Goal: Information Seeking & Learning: Learn about a topic

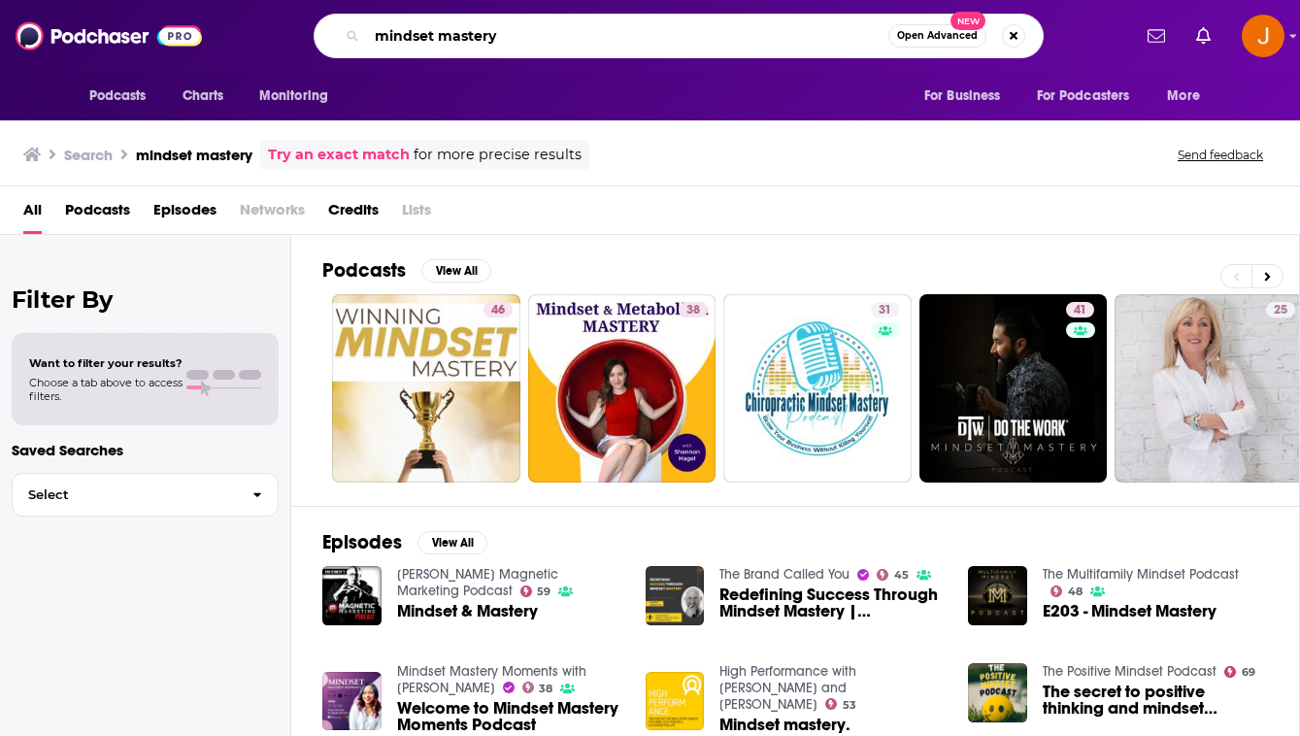
click at [661, 39] on input "mindset mastery" at bounding box center [627, 35] width 521 height 31
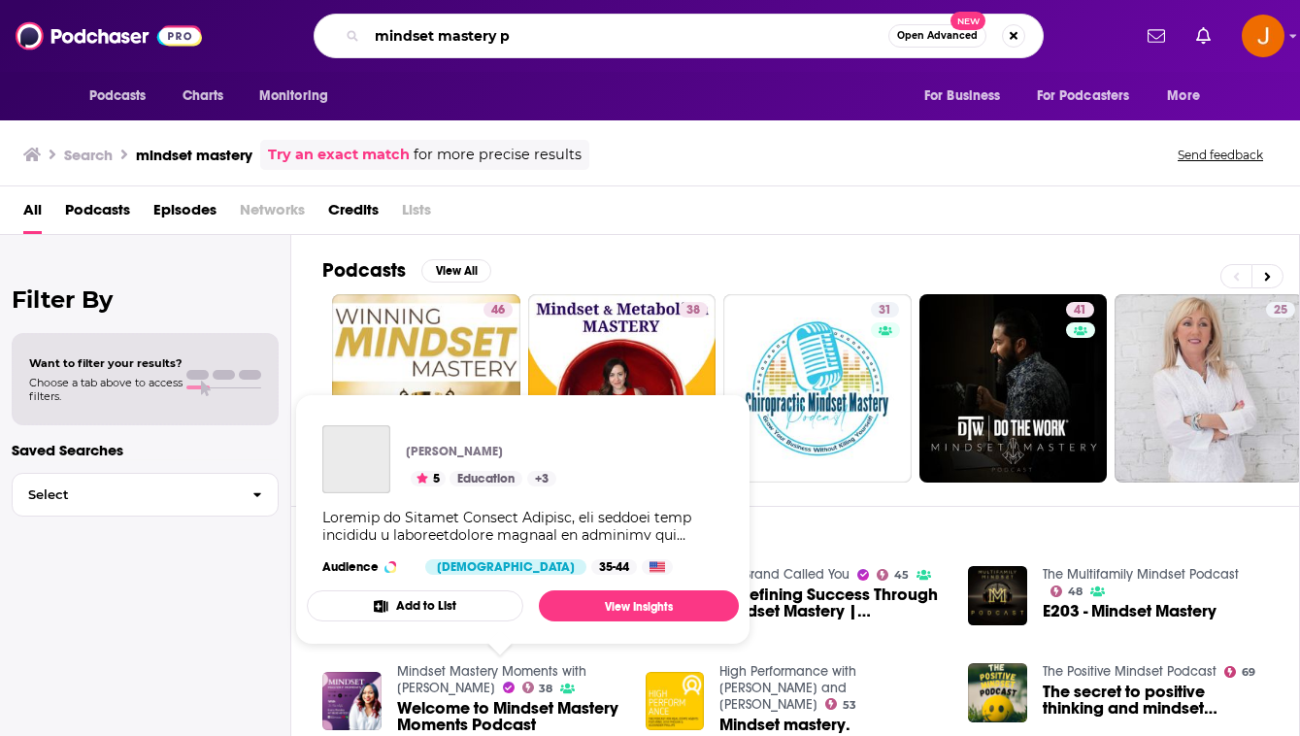
type input "mindset mastery p"
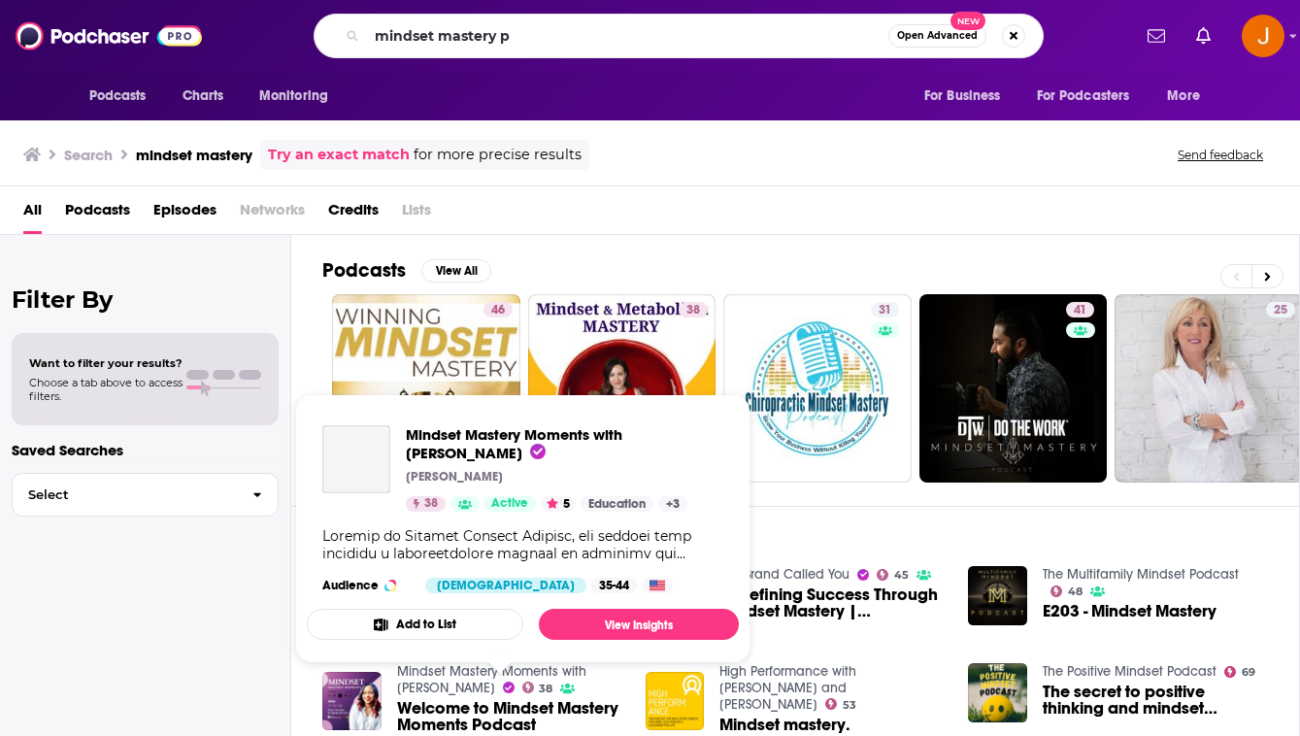
click at [453, 668] on span "Mindset Mastery Moments with [PERSON_NAME] [PERSON_NAME] 38 Active 5 Education …" at bounding box center [522, 529] width 455 height 292
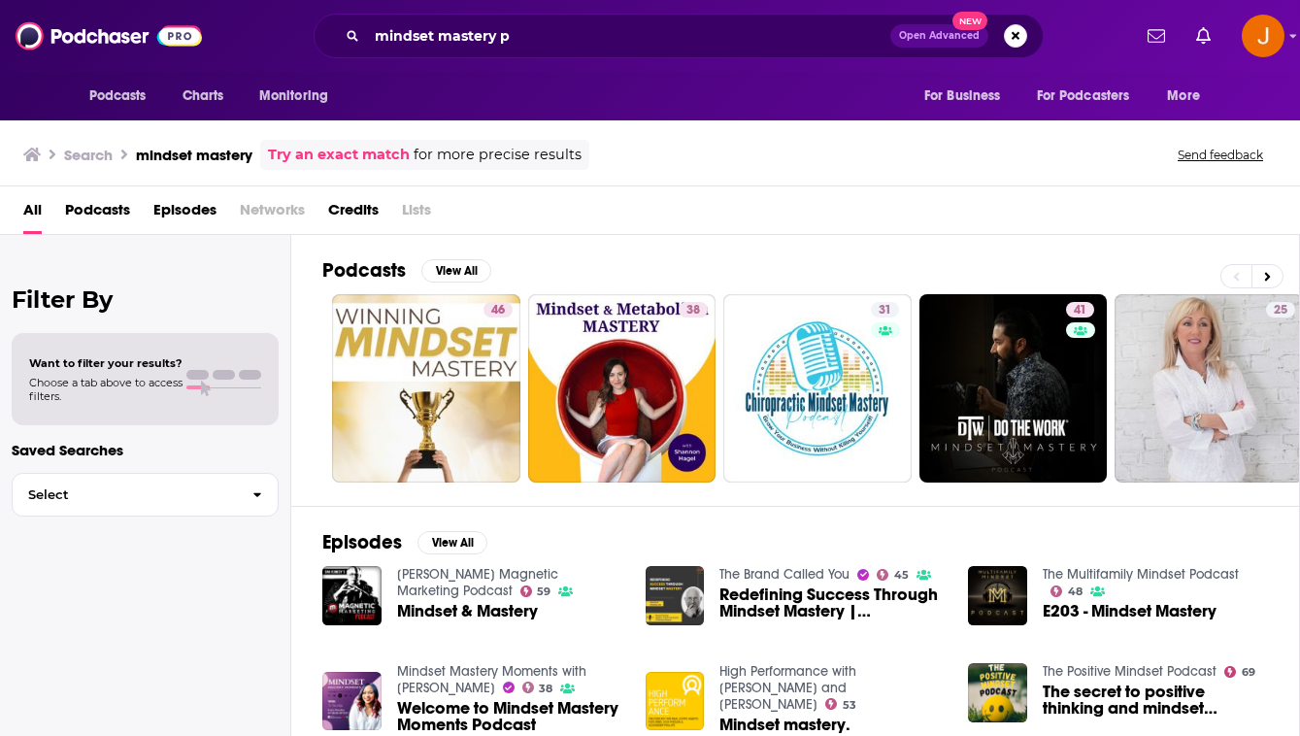
click at [421, 709] on span "Welcome to Mindset Mastery Moments Podcast" at bounding box center [509, 716] width 225 height 33
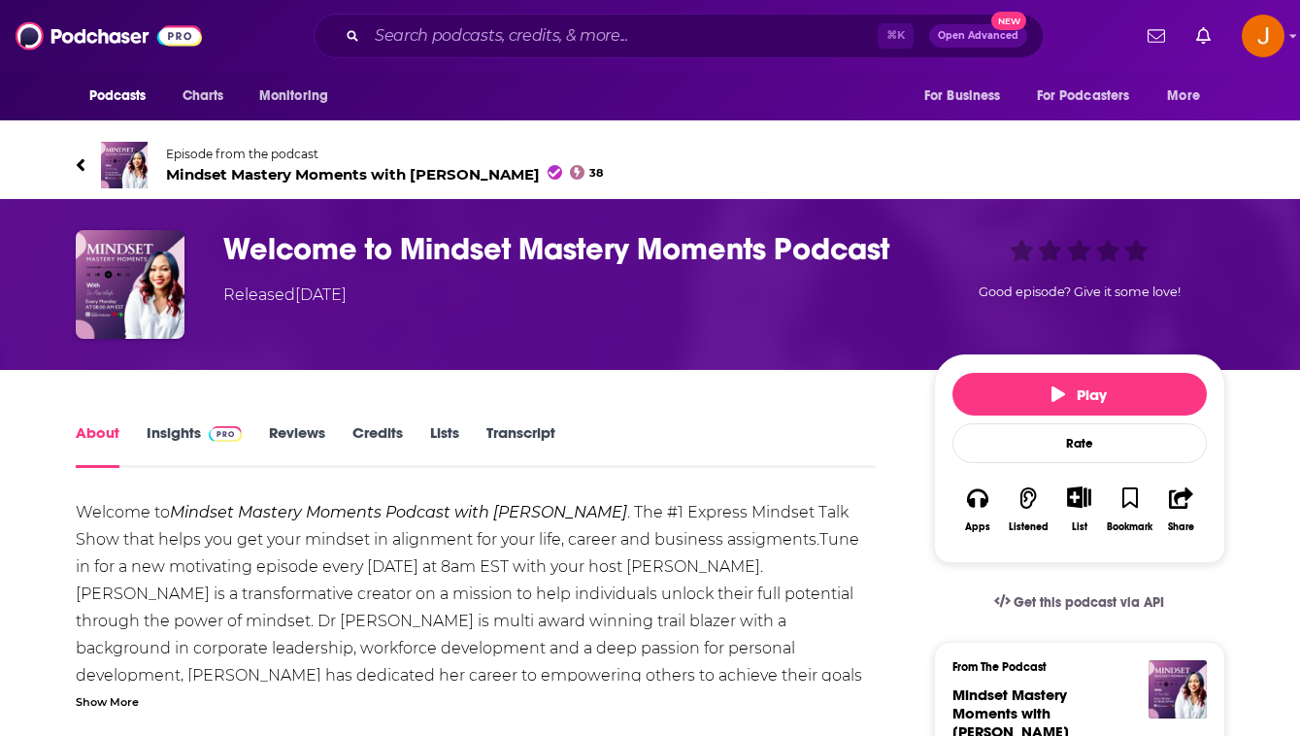
click at [178, 429] on link "Insights" at bounding box center [195, 445] width 96 height 45
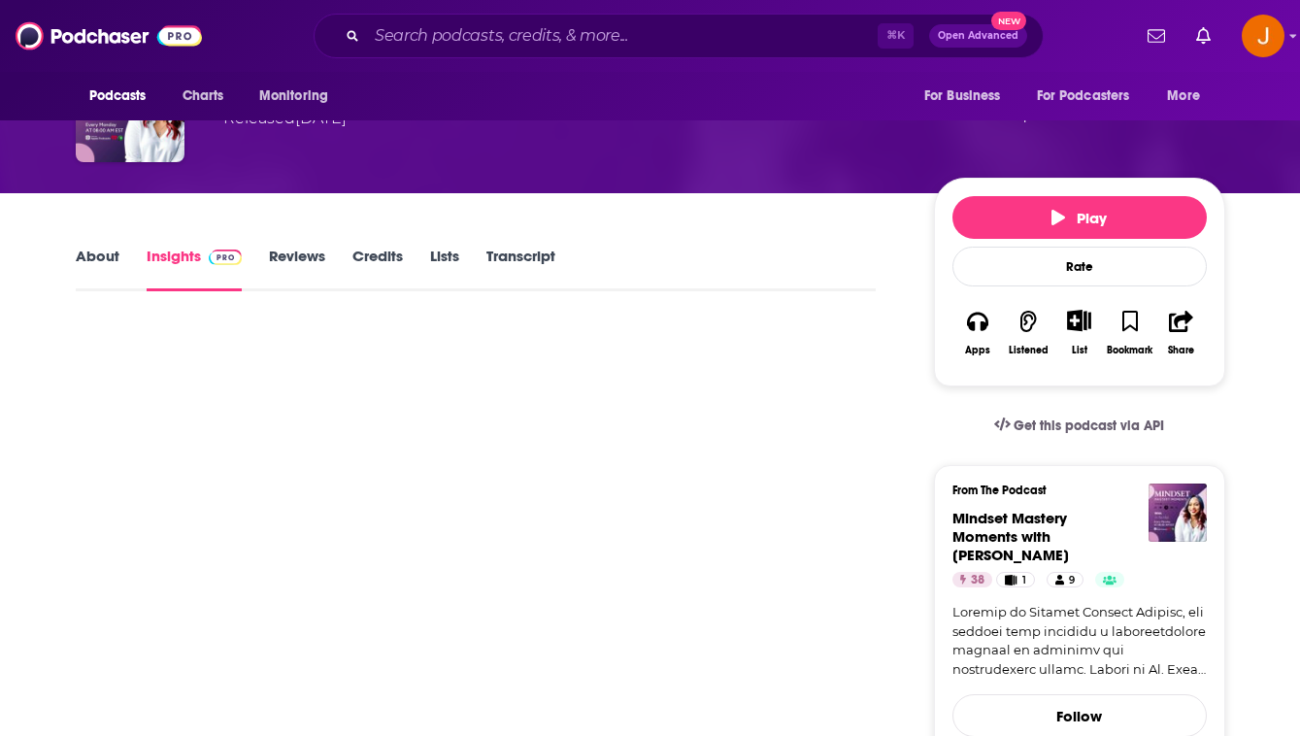
scroll to position [179, 0]
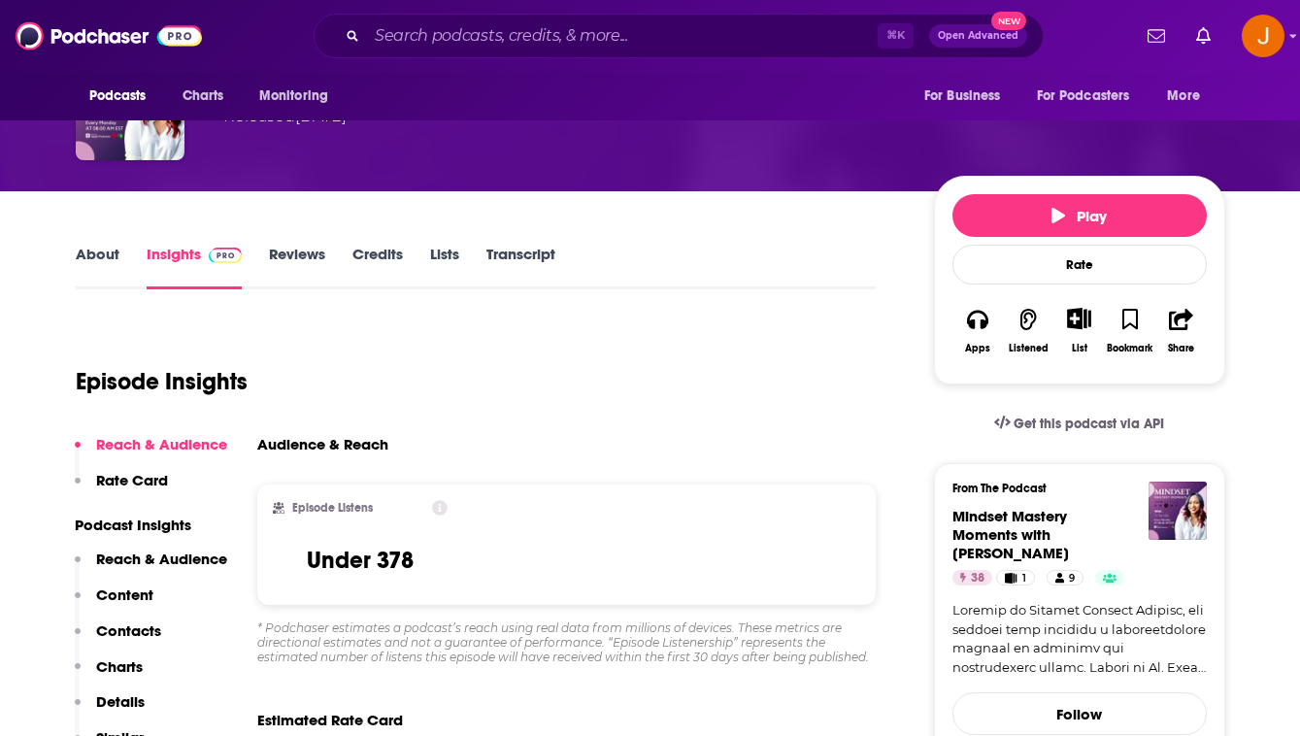
click at [158, 564] on p "Reach & Audience" at bounding box center [161, 559] width 131 height 18
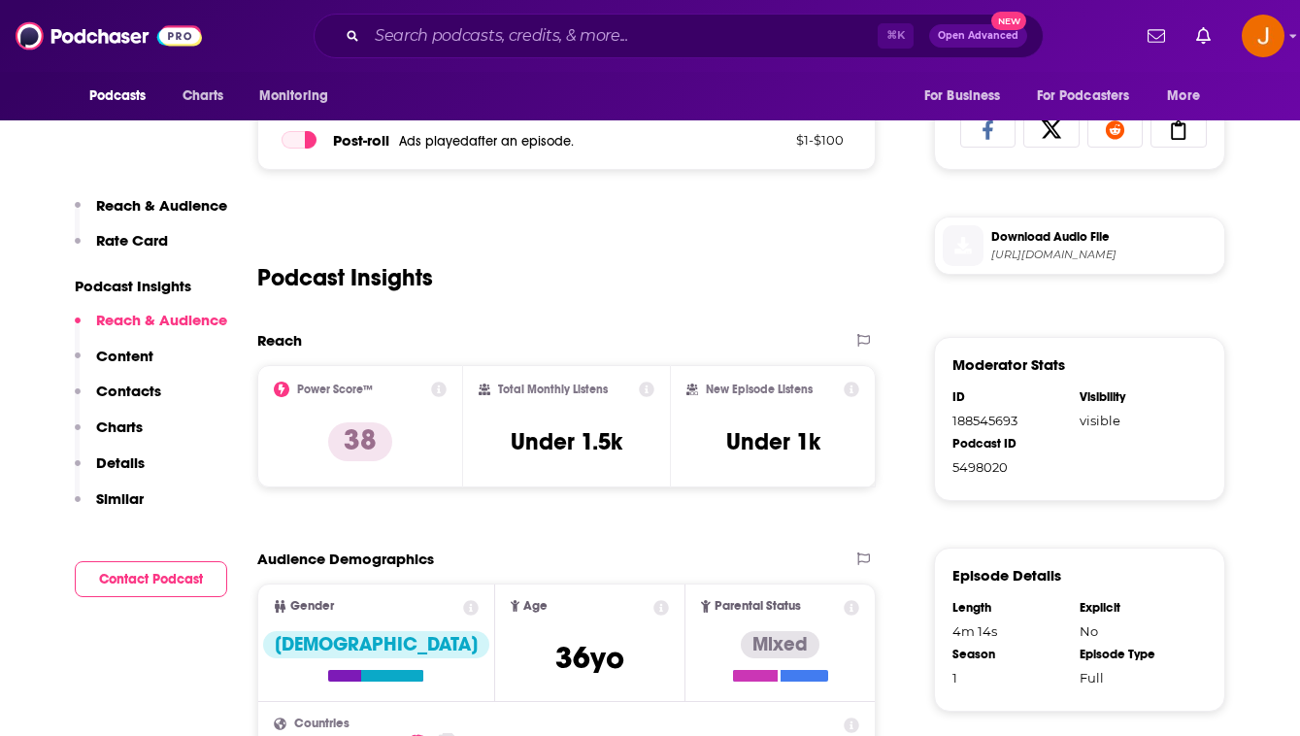
scroll to position [977, 0]
